Goal: Transaction & Acquisition: Purchase product/service

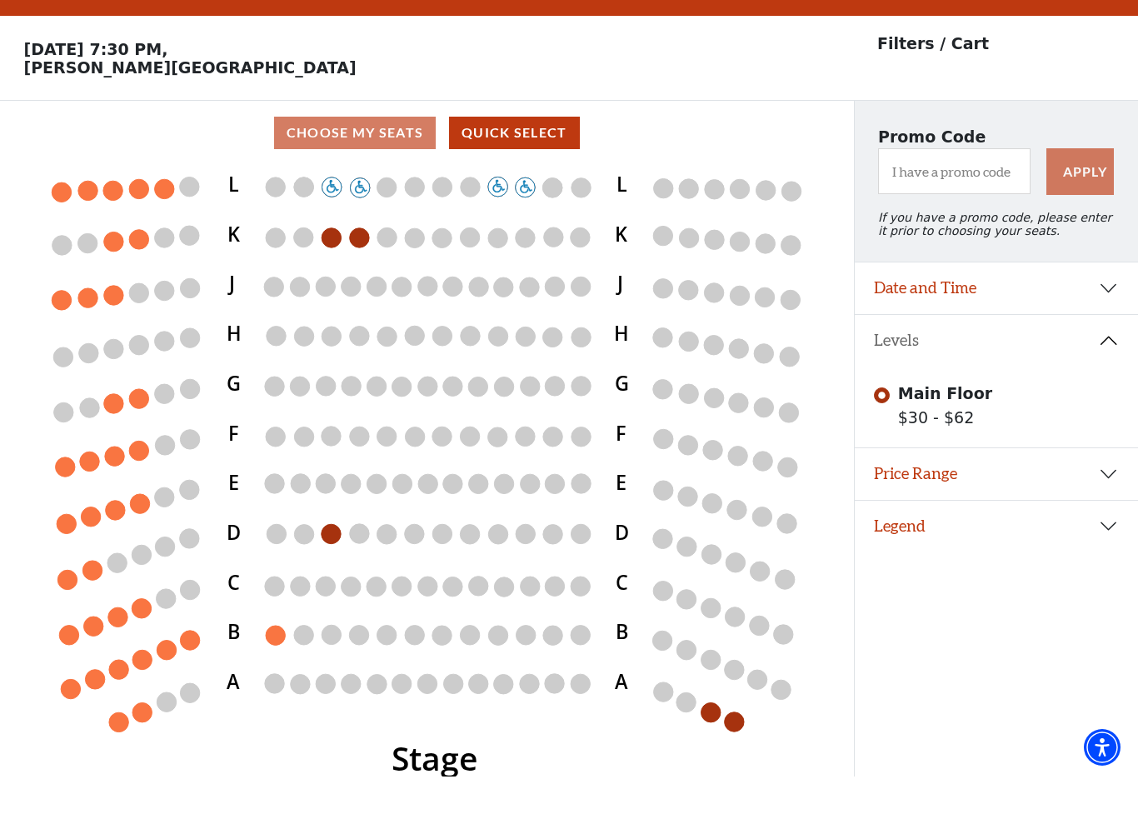
scroll to position [37, 0]
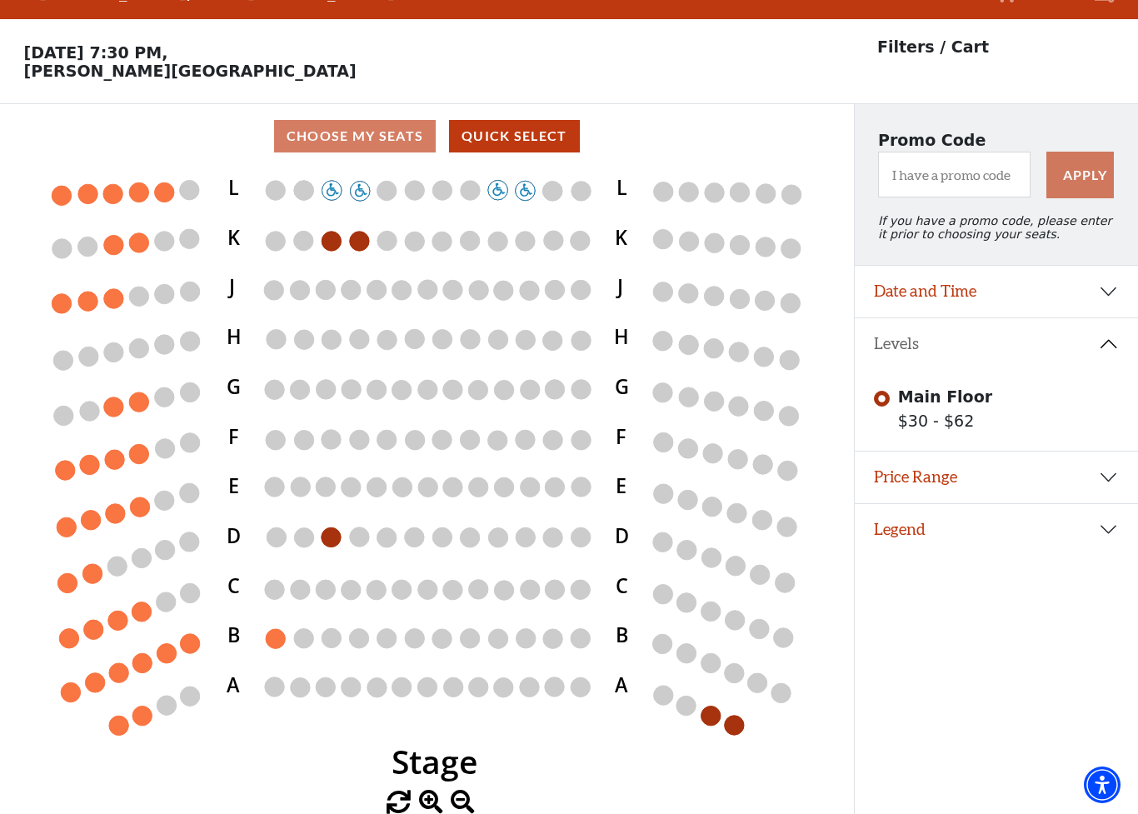
click at [719, 715] on circle at bounding box center [711, 715] width 19 height 19
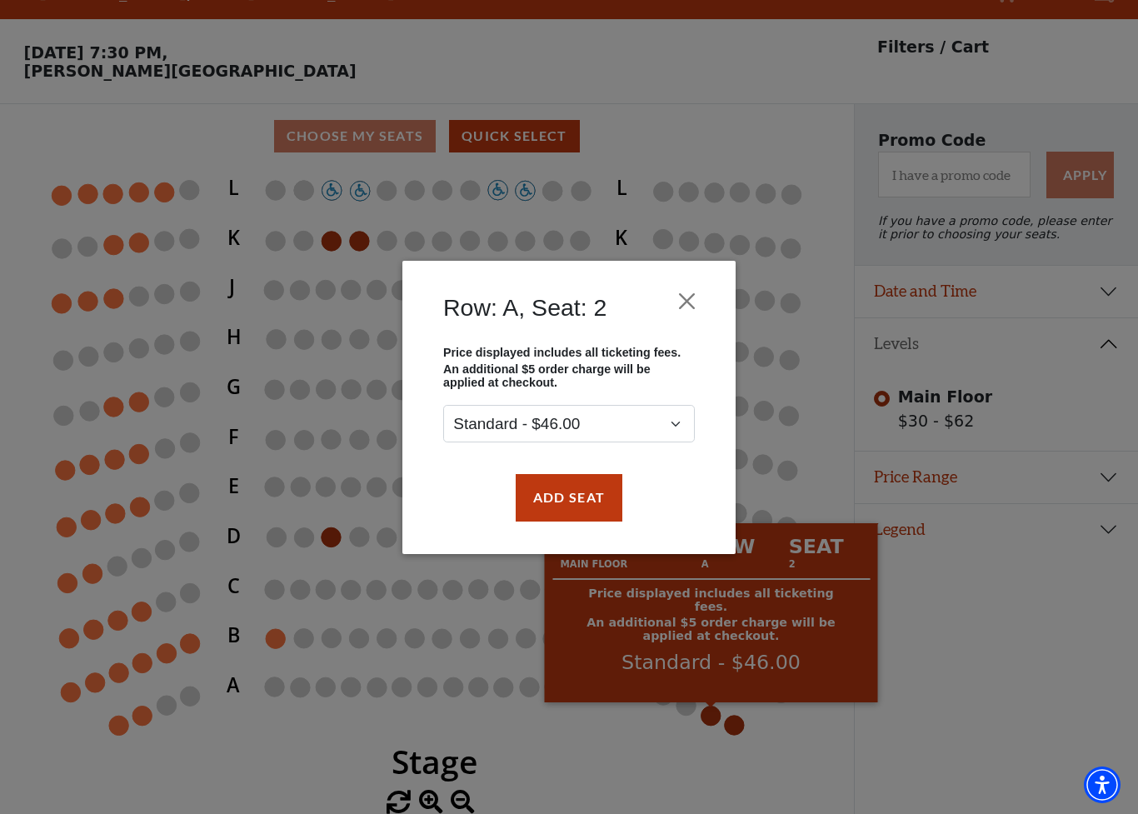
click at [686, 312] on button "Close" at bounding box center [688, 301] width 32 height 32
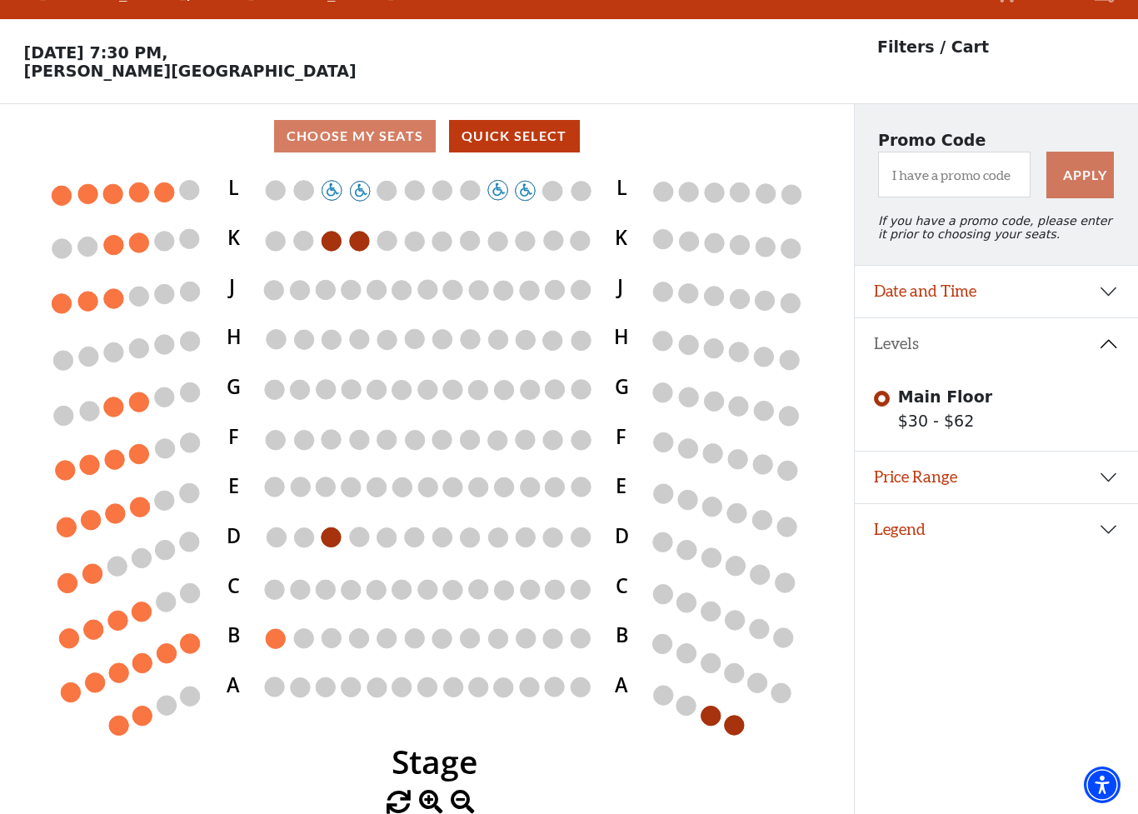
click at [774, 543] on icon "Stage L K J H G F E D C B A L K J H G F E D C B A" at bounding box center [427, 479] width 768 height 623
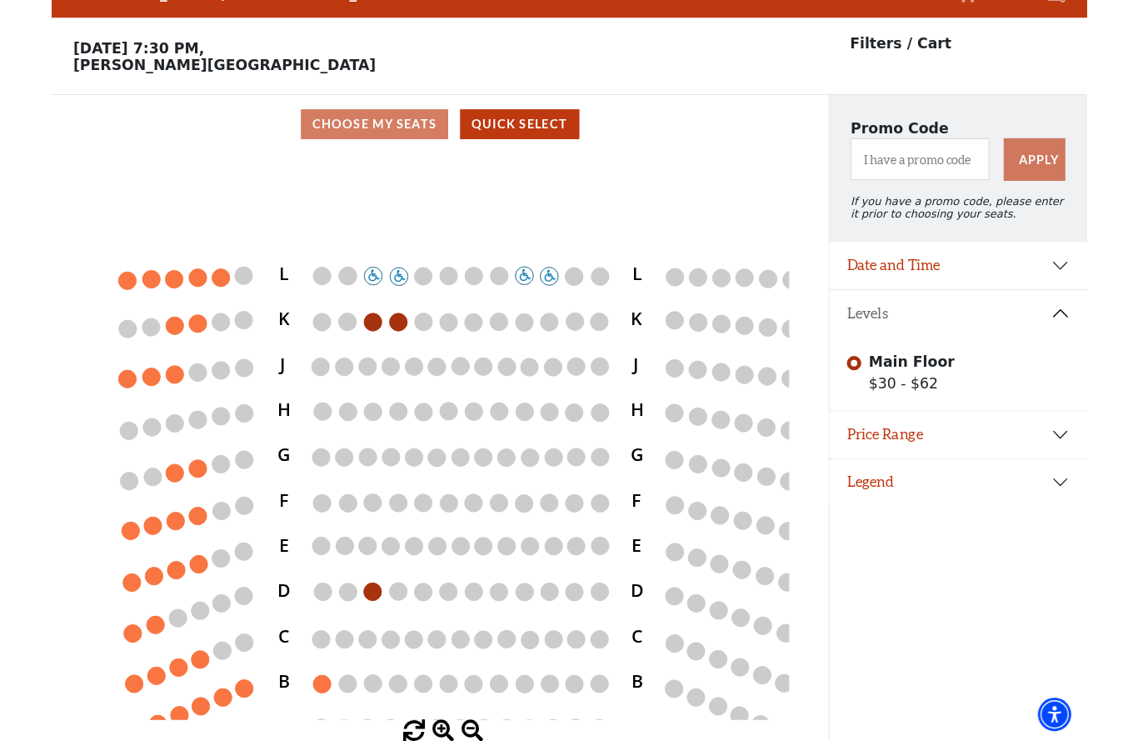
scroll to position [21, 0]
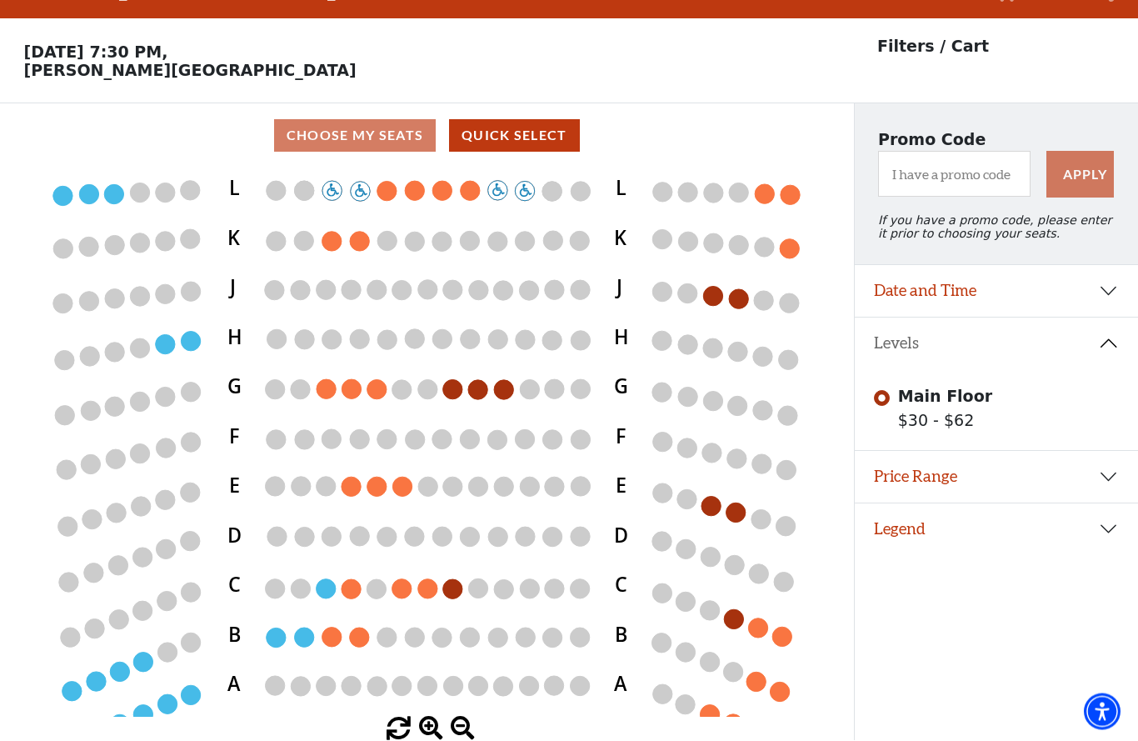
scroll to position [78, 0]
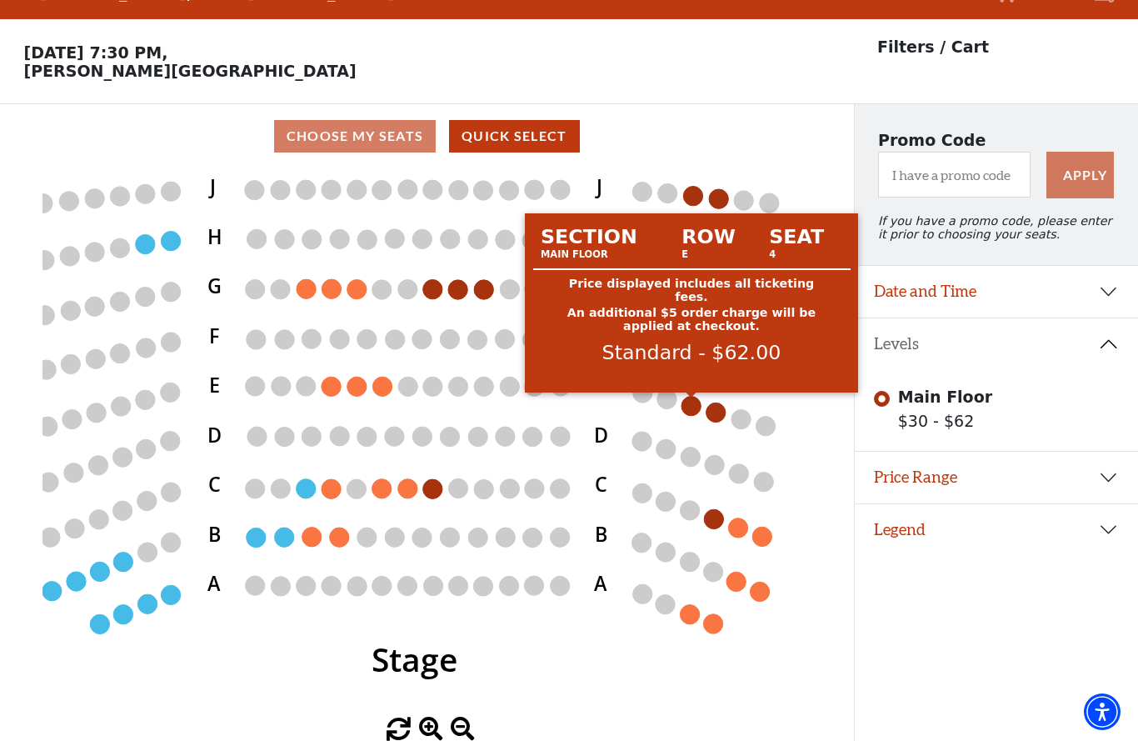
click at [690, 396] on circle at bounding box center [691, 405] width 19 height 19
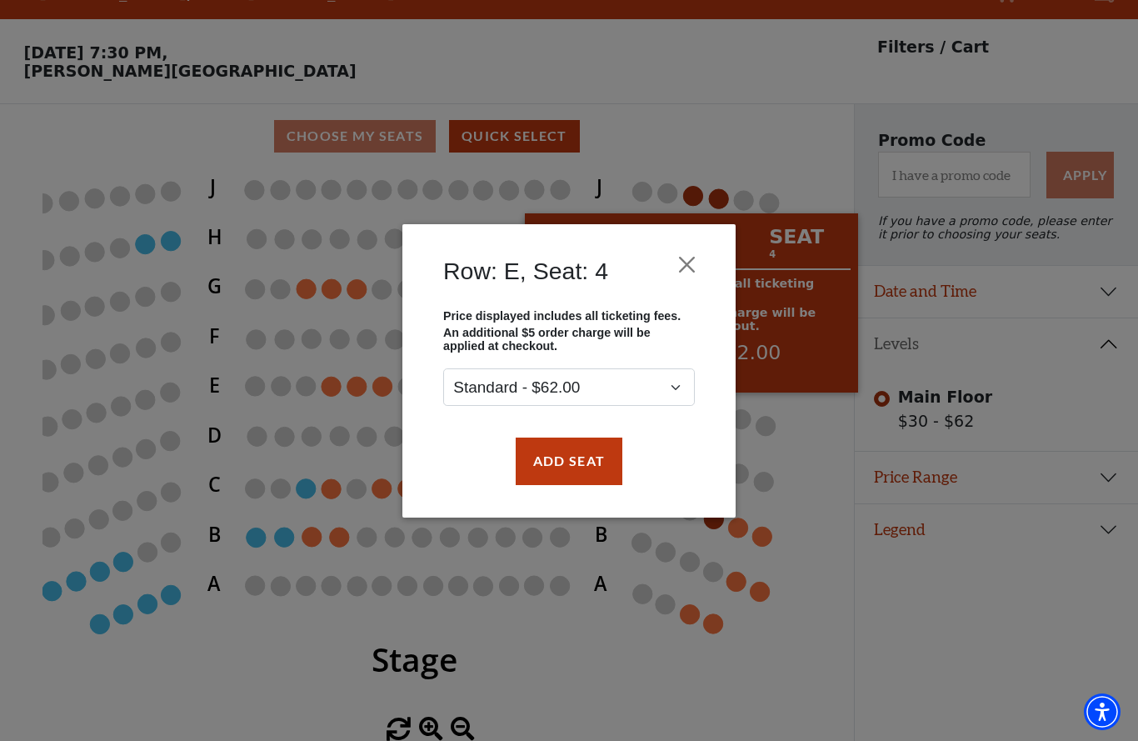
click at [680, 266] on button "Close" at bounding box center [688, 264] width 32 height 32
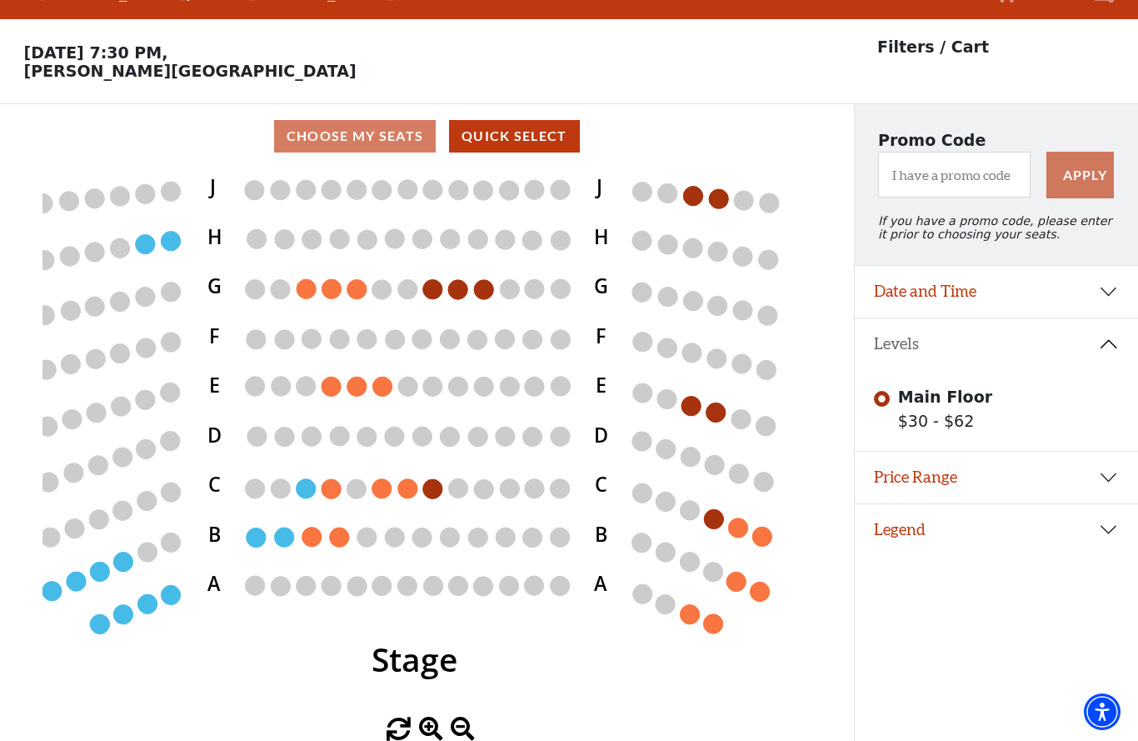
click at [476, 280] on circle at bounding box center [483, 289] width 19 height 19
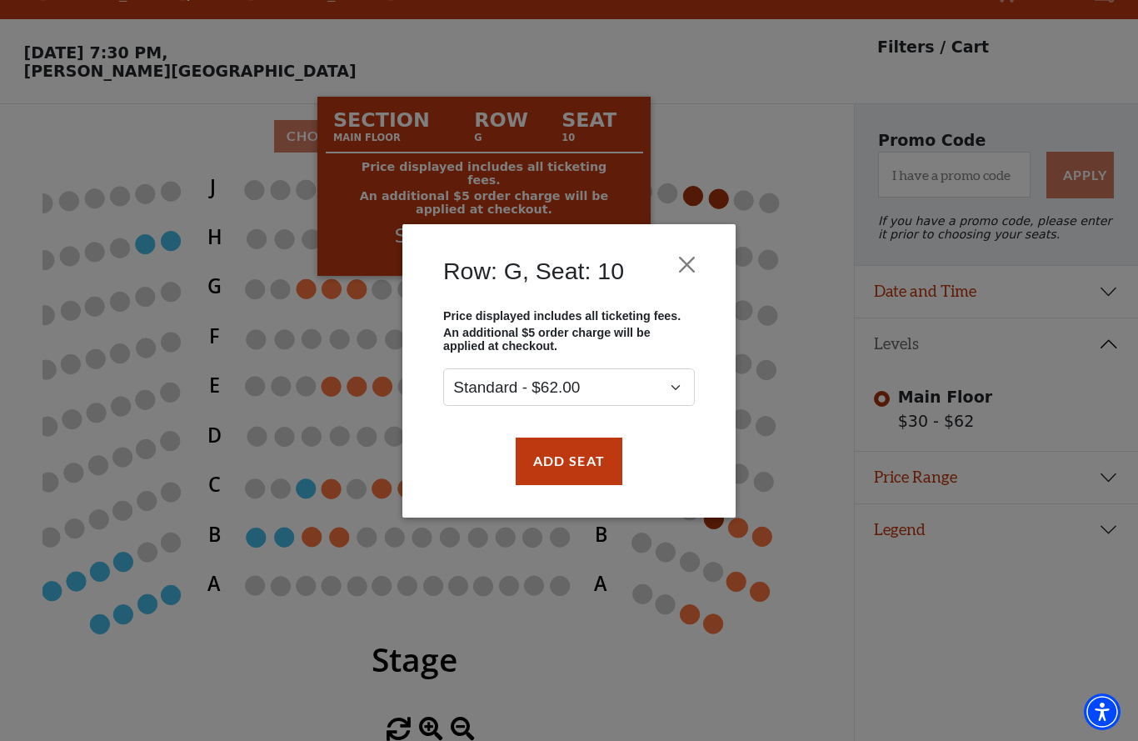
click at [676, 269] on button "Close" at bounding box center [688, 264] width 32 height 32
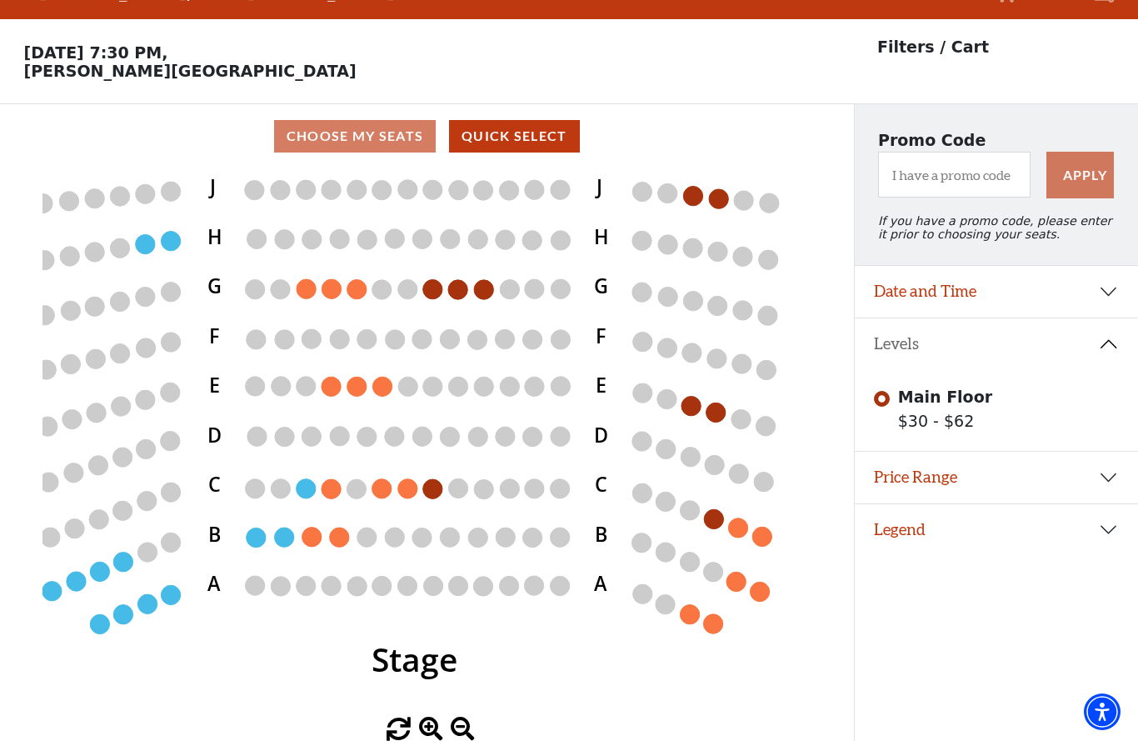
click at [147, 594] on circle at bounding box center [147, 603] width 19 height 19
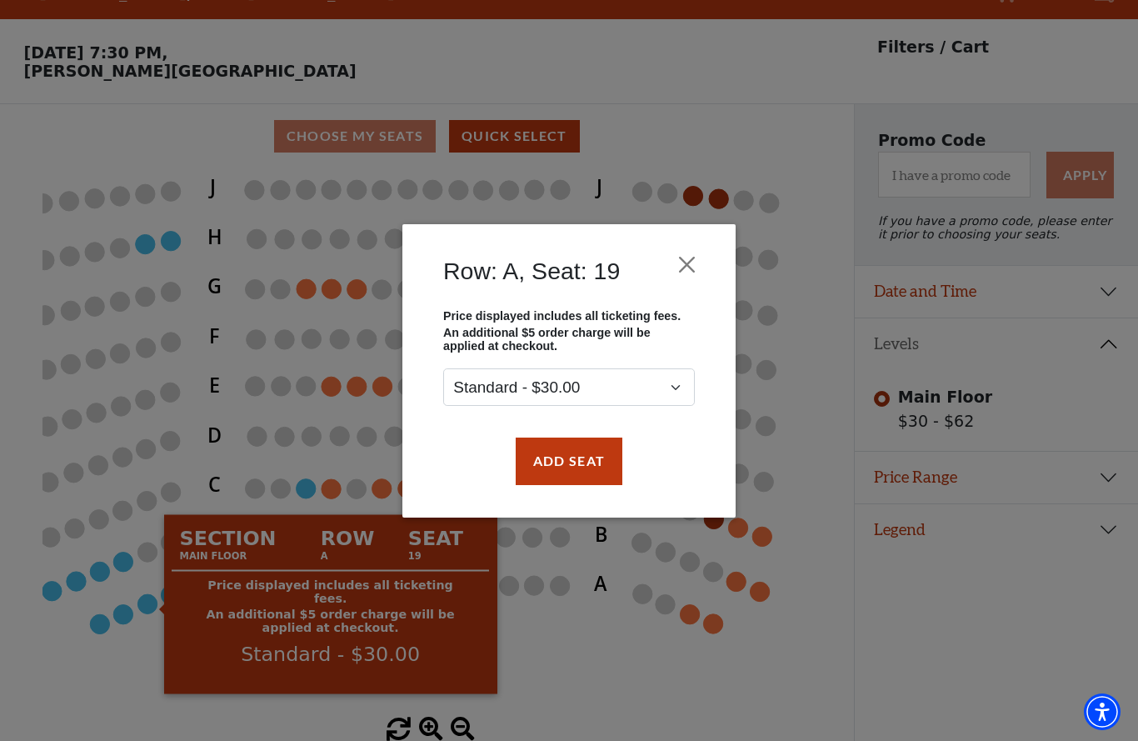
click at [702, 257] on button "Close" at bounding box center [688, 264] width 32 height 32
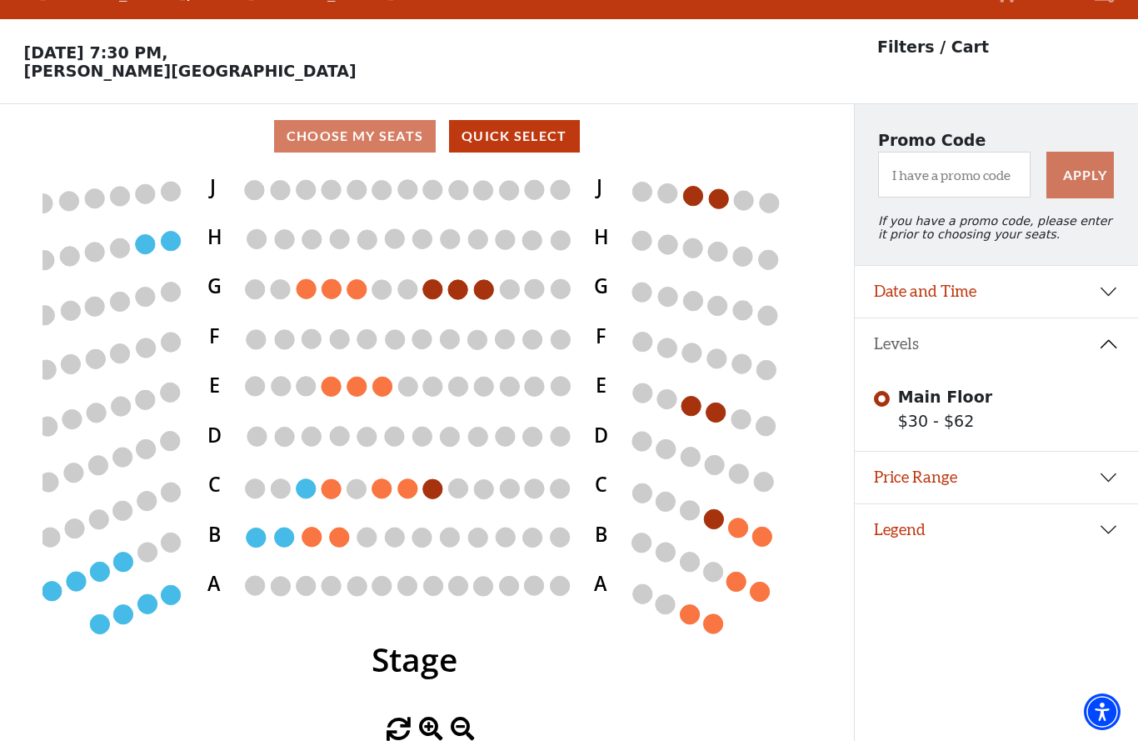
click at [688, 186] on circle at bounding box center [693, 195] width 19 height 19
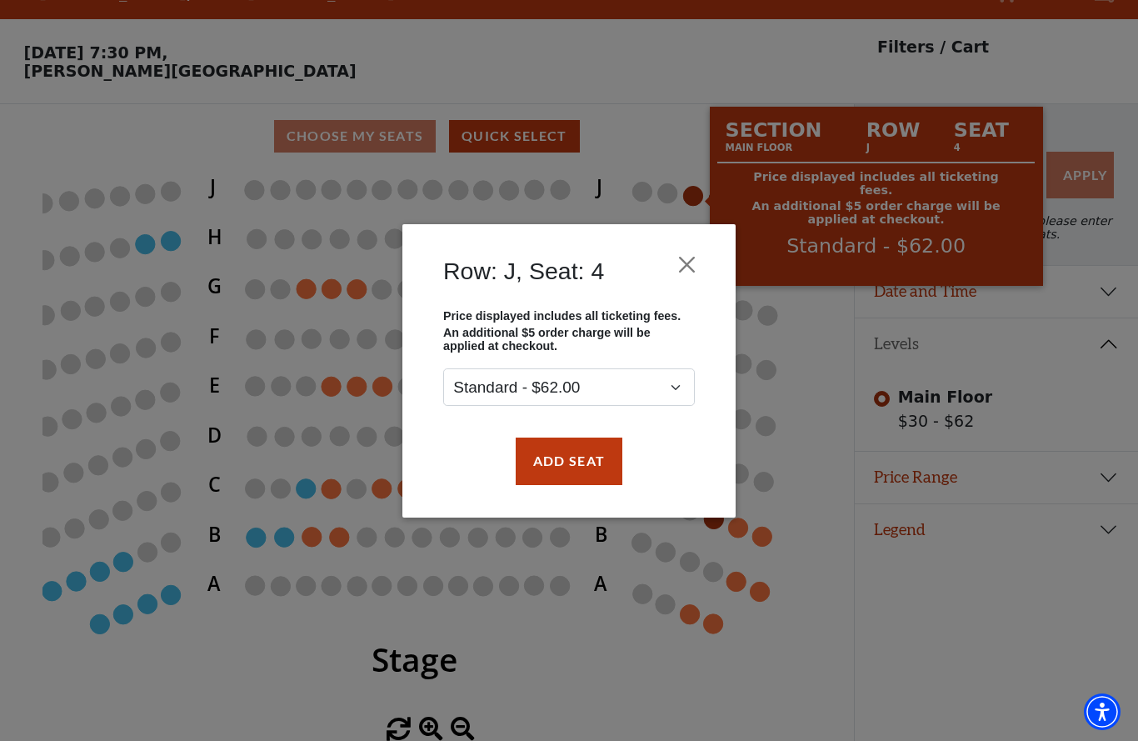
click at [680, 262] on button "Close" at bounding box center [688, 264] width 32 height 32
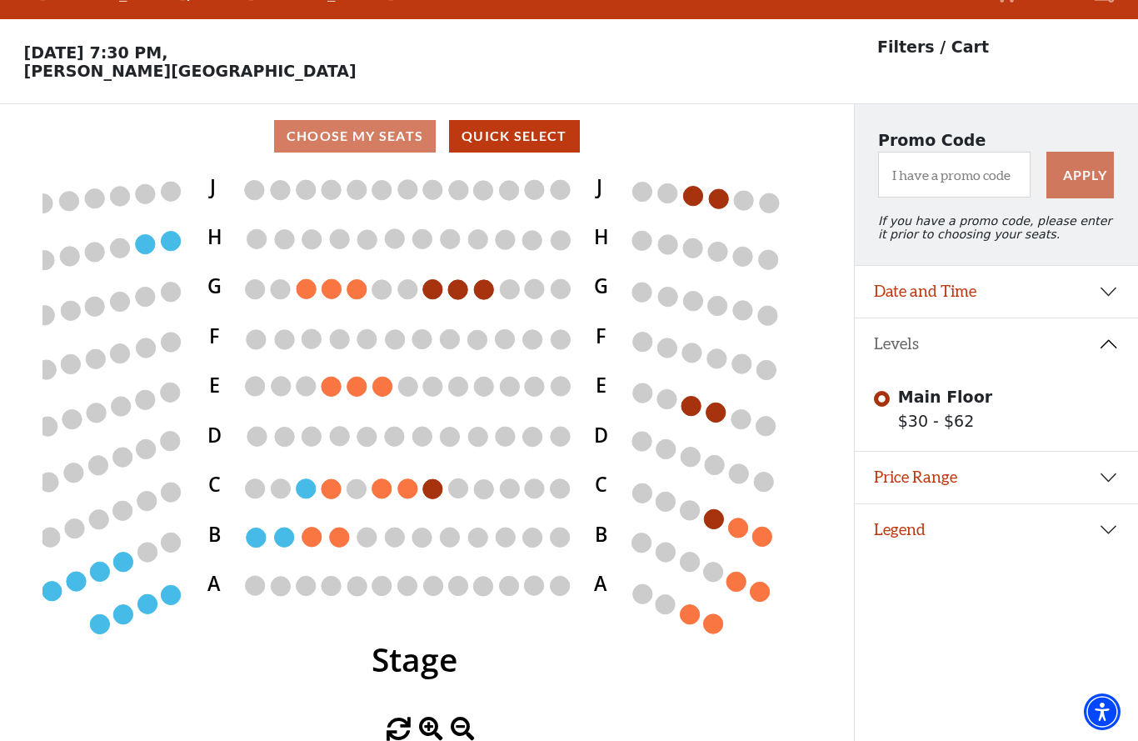
click at [742, 518] on circle at bounding box center [738, 527] width 19 height 19
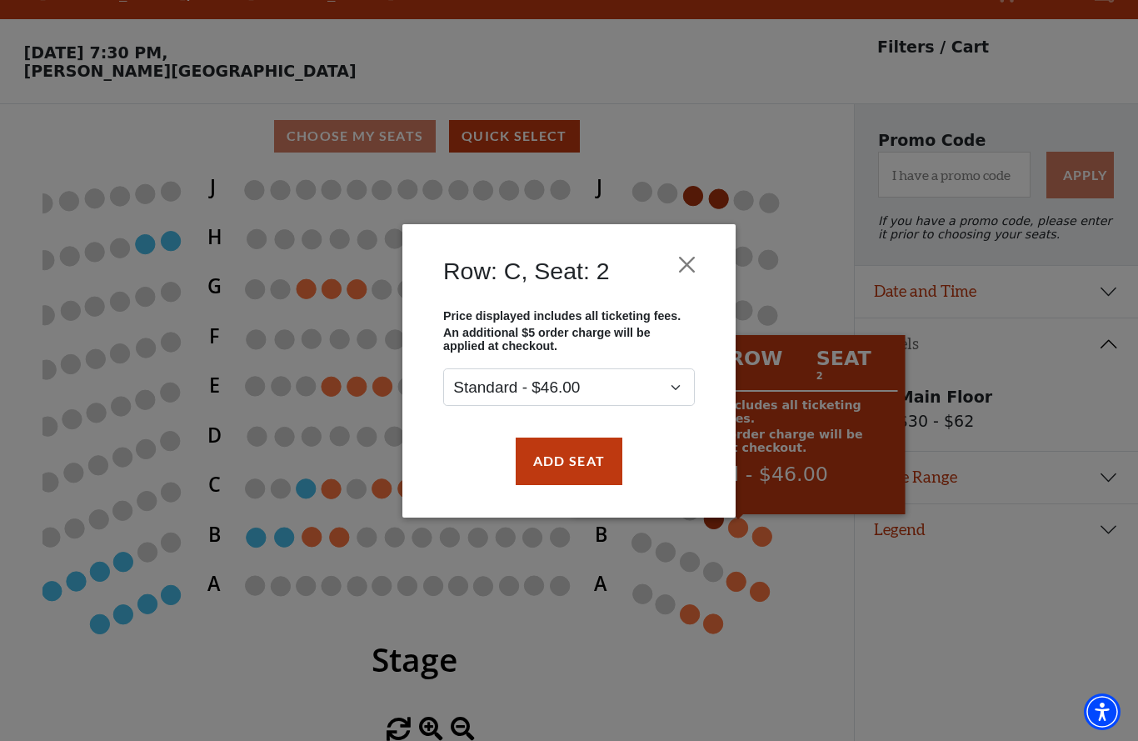
click at [690, 263] on button "Close" at bounding box center [688, 264] width 32 height 32
